Goal: Register for event/course

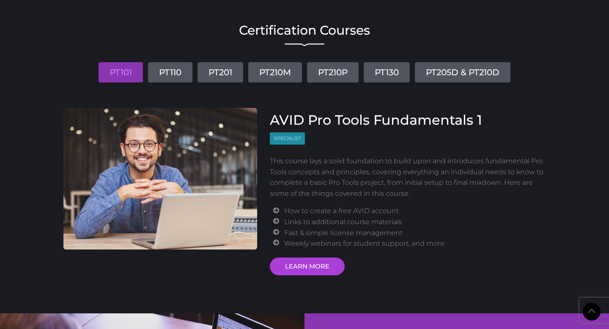
scroll to position [988, 0]
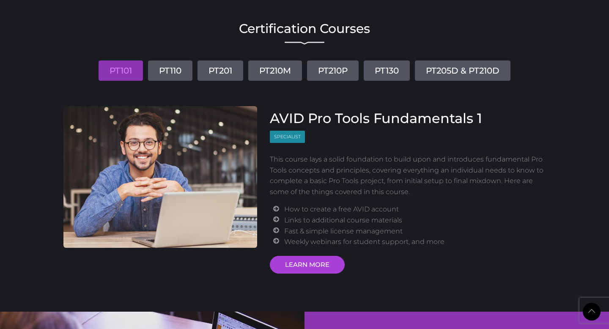
click at [167, 83] on div "Certification Courses PT101 PT110 PT201 PT210M PT210P PT130 PT205D & PT210D AVI…" at bounding box center [304, 145] width 495 height 255
click at [171, 73] on link "PT110" at bounding box center [170, 70] width 44 height 20
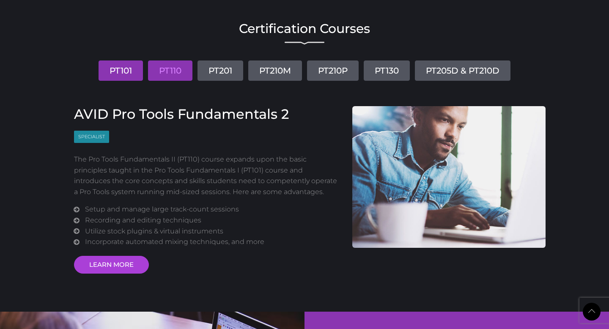
click at [123, 69] on link "PT101" at bounding box center [121, 70] width 44 height 20
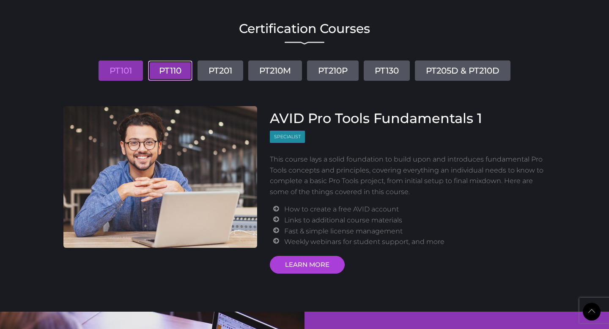
click at [170, 71] on link "PT110" at bounding box center [170, 70] width 44 height 20
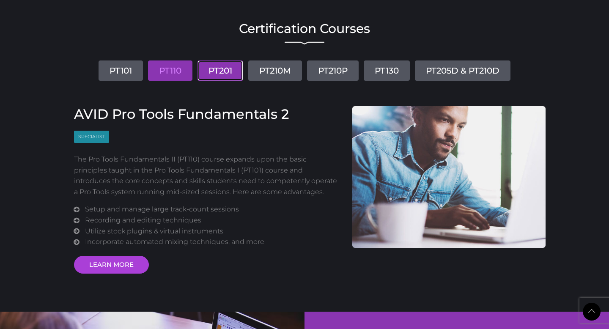
click at [216, 68] on link "PT201" at bounding box center [220, 70] width 46 height 20
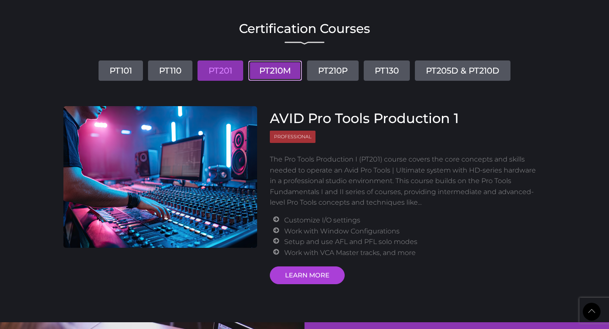
click at [274, 68] on link "PT210M" at bounding box center [275, 70] width 54 height 20
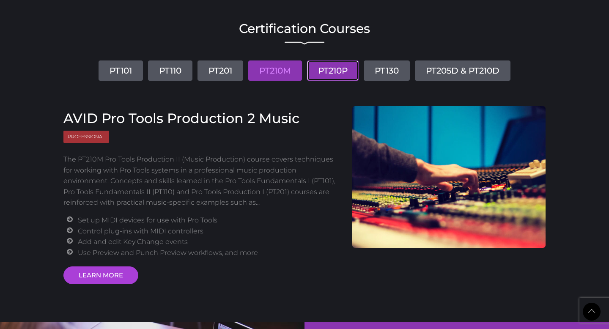
click at [326, 69] on link "PT210P" at bounding box center [333, 70] width 52 height 20
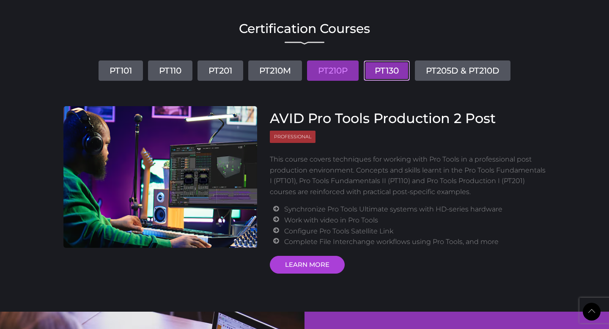
click at [382, 71] on link "PT130" at bounding box center [387, 70] width 46 height 20
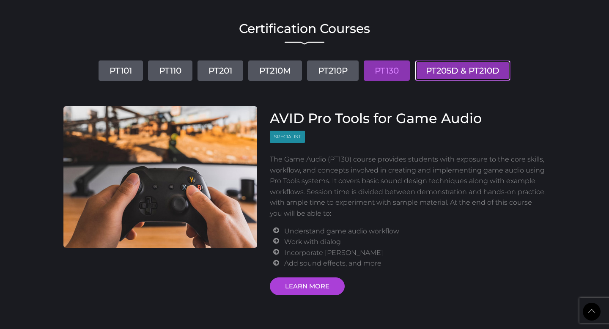
click at [452, 73] on link "PT205D & PT210D" at bounding box center [463, 70] width 96 height 20
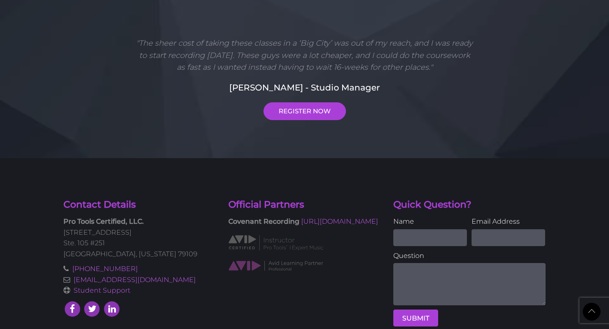
scroll to position [2194, 0]
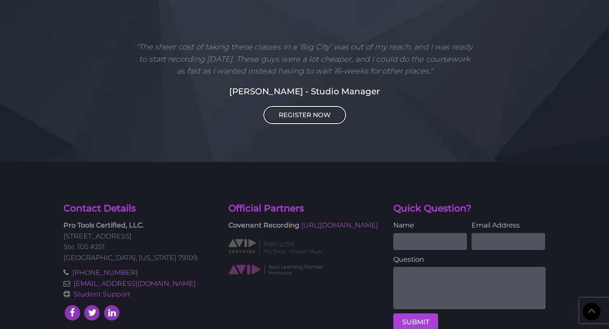
click at [315, 108] on link "REGISTER NOW" at bounding box center [304, 115] width 82 height 18
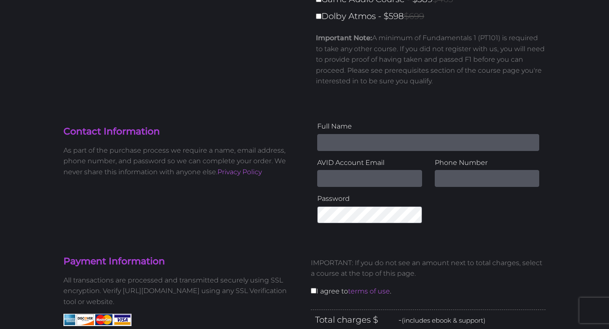
scroll to position [9, 0]
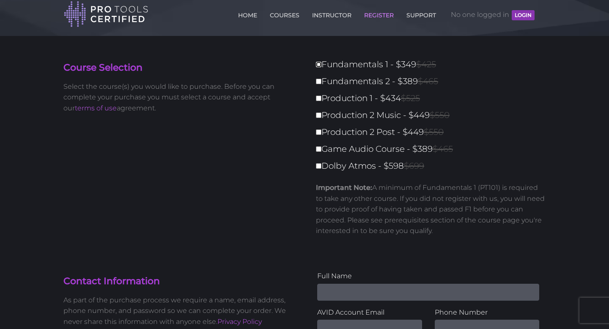
click at [319, 66] on input "Fundamentals 1 - $349 $425" at bounding box center [318, 64] width 5 height 5
checkbox input "true"
type input "349"
